Goal: Navigation & Orientation: Find specific page/section

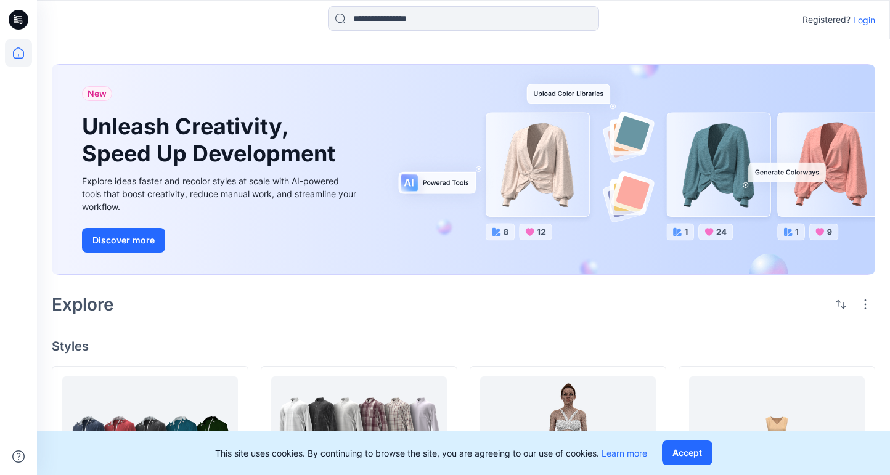
drag, startPoint x: 844, startPoint y: 9, endPoint x: 860, endPoint y: 14, distance: 16.0
click at [848, 11] on div "Registered? Login" at bounding box center [463, 19] width 852 height 27
click at [860, 14] on p "Login" at bounding box center [864, 20] width 22 height 13
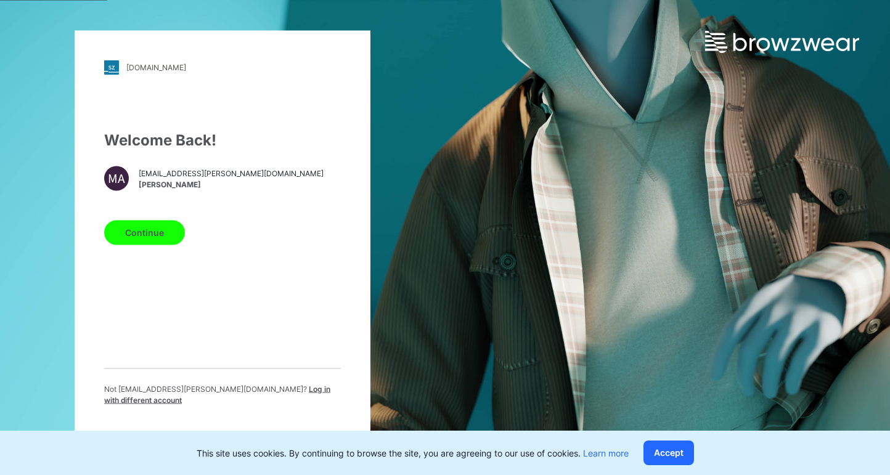
click at [152, 237] on button "Continue" at bounding box center [144, 232] width 81 height 25
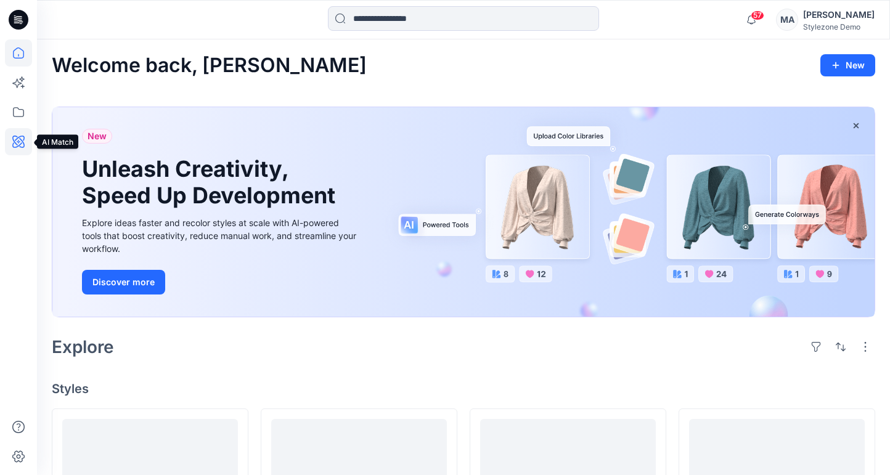
click at [18, 145] on icon at bounding box center [18, 142] width 12 height 12
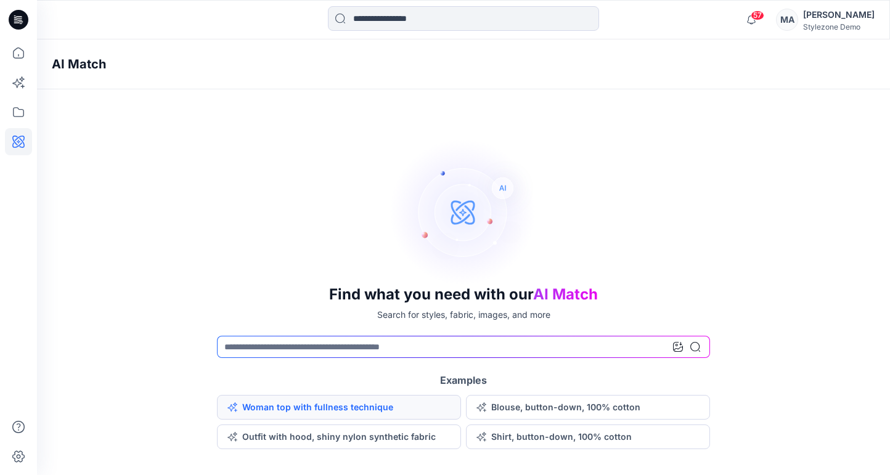
click at [308, 401] on button "Woman top with fullness technique" at bounding box center [339, 407] width 244 height 25
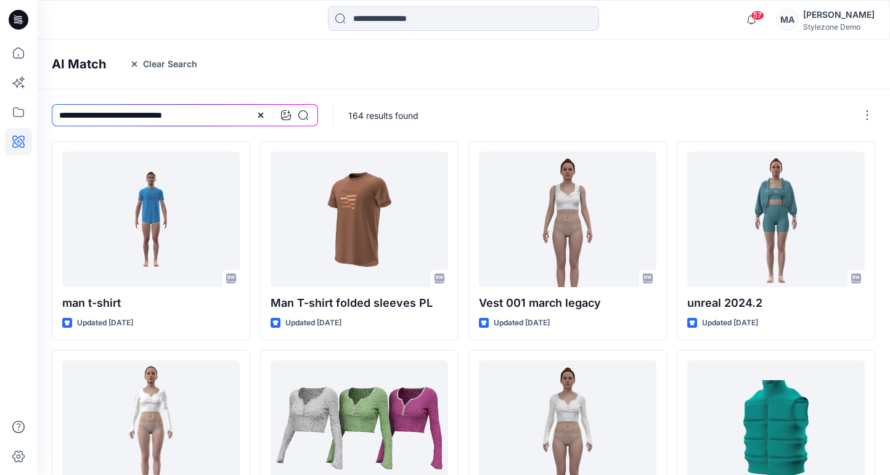
scroll to position [12, 0]
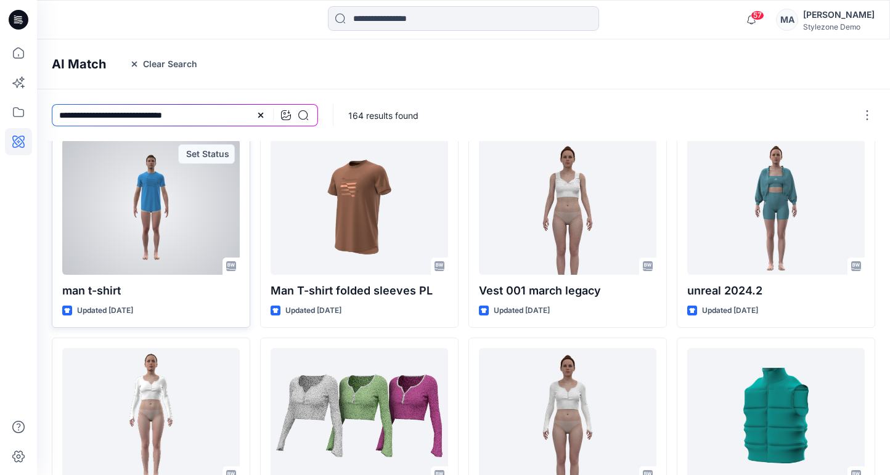
click at [129, 200] on div at bounding box center [151, 207] width 178 height 136
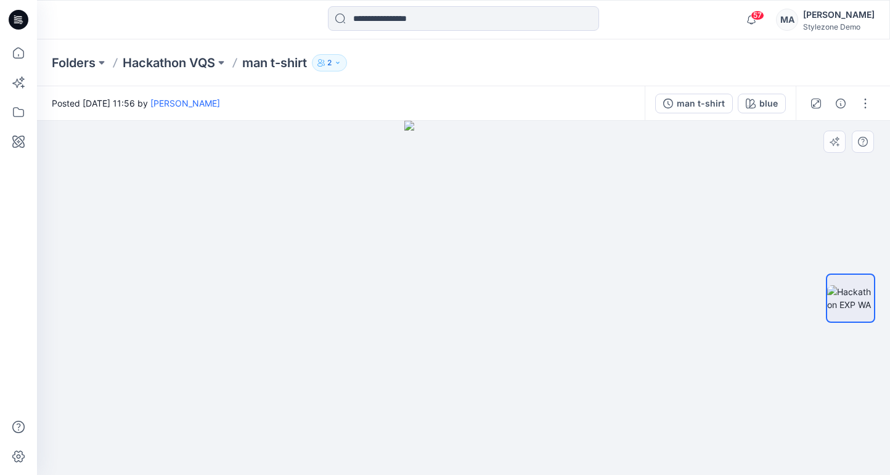
drag, startPoint x: 472, startPoint y: 170, endPoint x: 431, endPoint y: 178, distance: 41.5
click at [431, 178] on img at bounding box center [463, 298] width 118 height 354
